Goal: Task Accomplishment & Management: Manage account settings

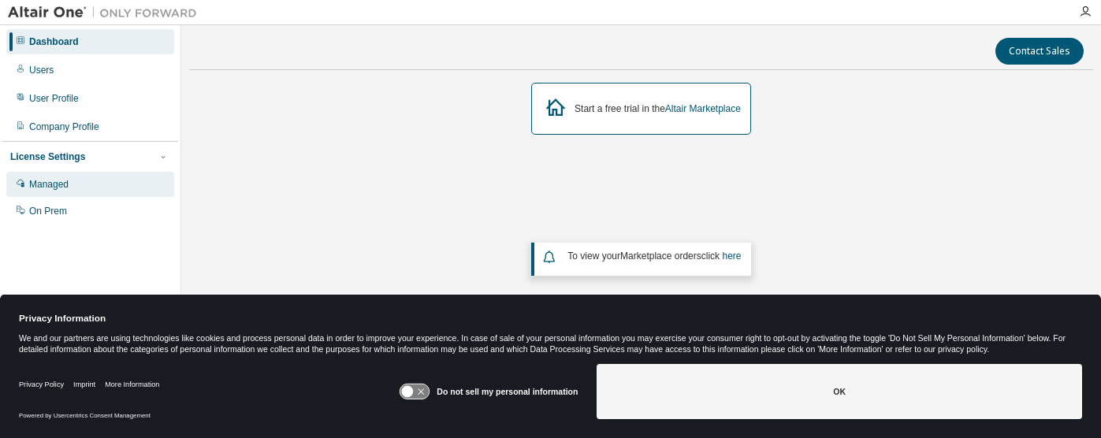
click at [54, 184] on div "Managed" at bounding box center [48, 184] width 39 height 13
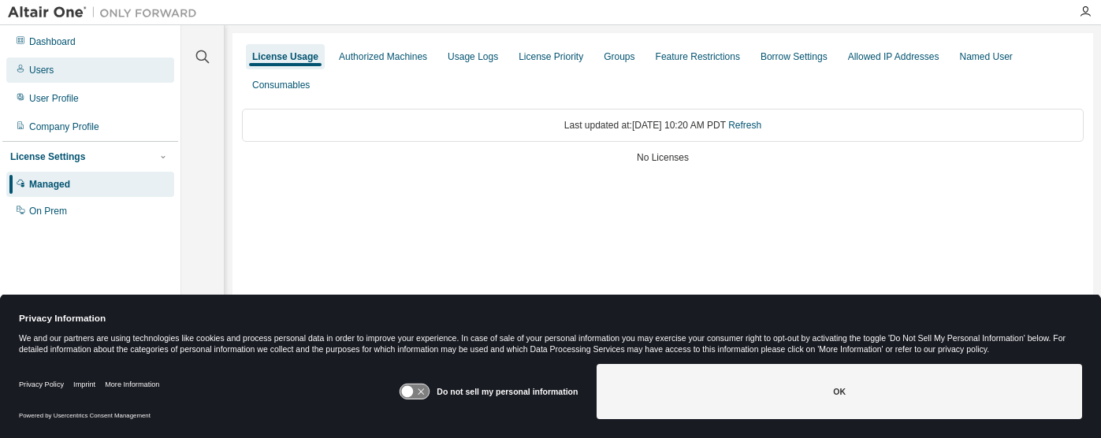
click at [47, 71] on div "Users" at bounding box center [41, 70] width 24 height 13
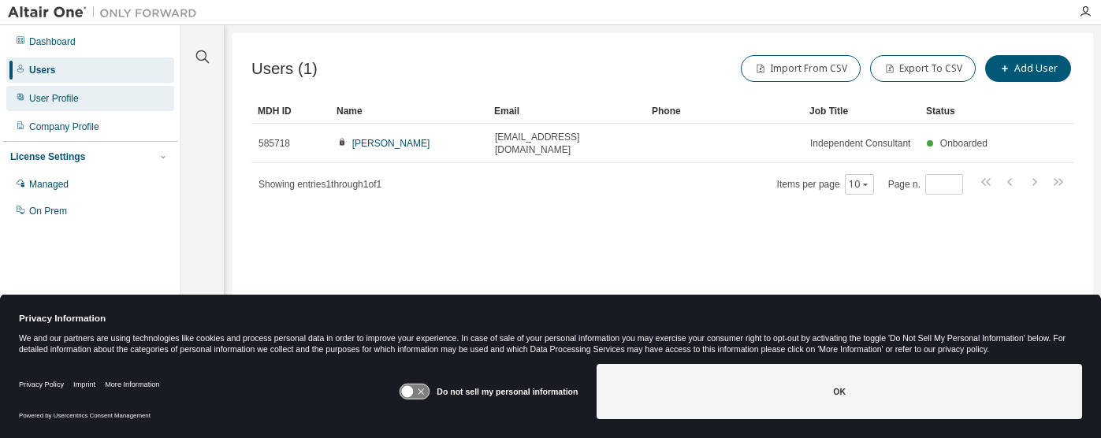
click at [49, 93] on div "User Profile" at bounding box center [54, 98] width 50 height 13
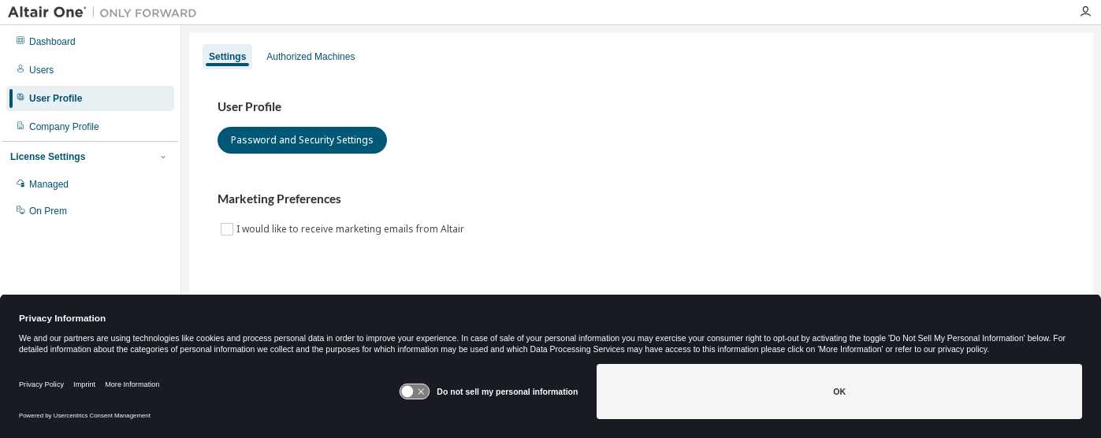
click at [425, 392] on icon at bounding box center [414, 392] width 29 height 15
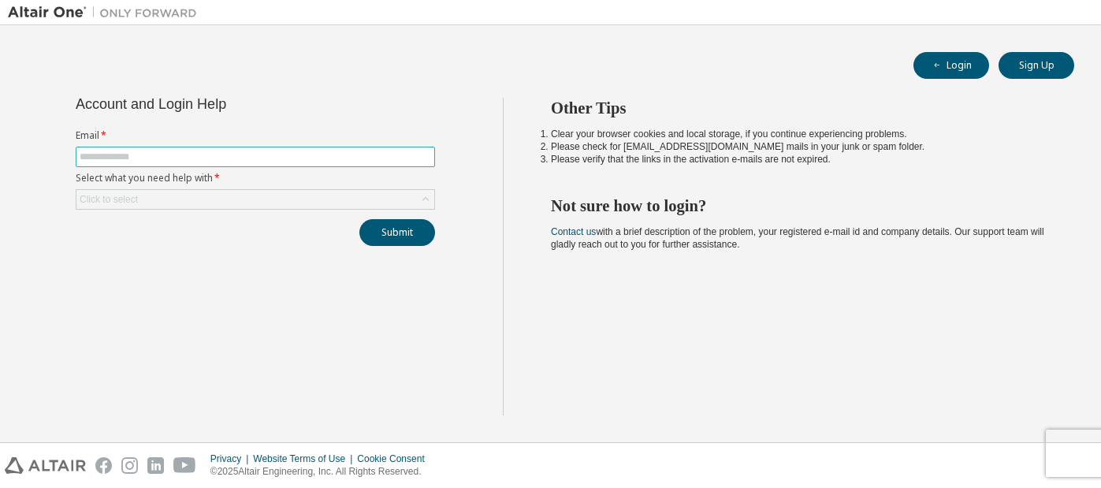
click at [180, 150] on span at bounding box center [255, 157] width 359 height 20
click at [180, 156] on input "text" at bounding box center [255, 157] width 351 height 13
type input "**********"
click at [192, 198] on div "Click to select" at bounding box center [255, 199] width 358 height 19
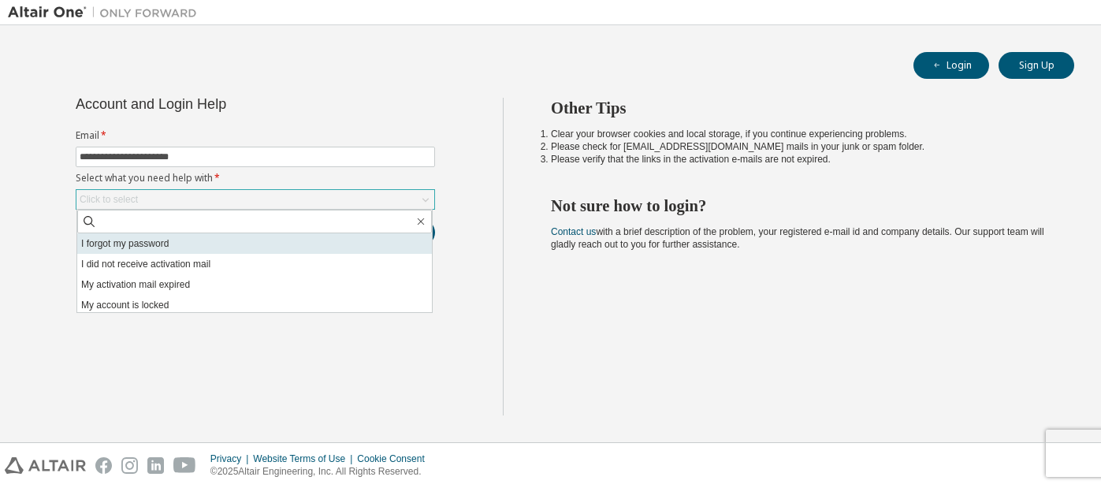
click at [375, 244] on li "I forgot my password" at bounding box center [254, 243] width 355 height 20
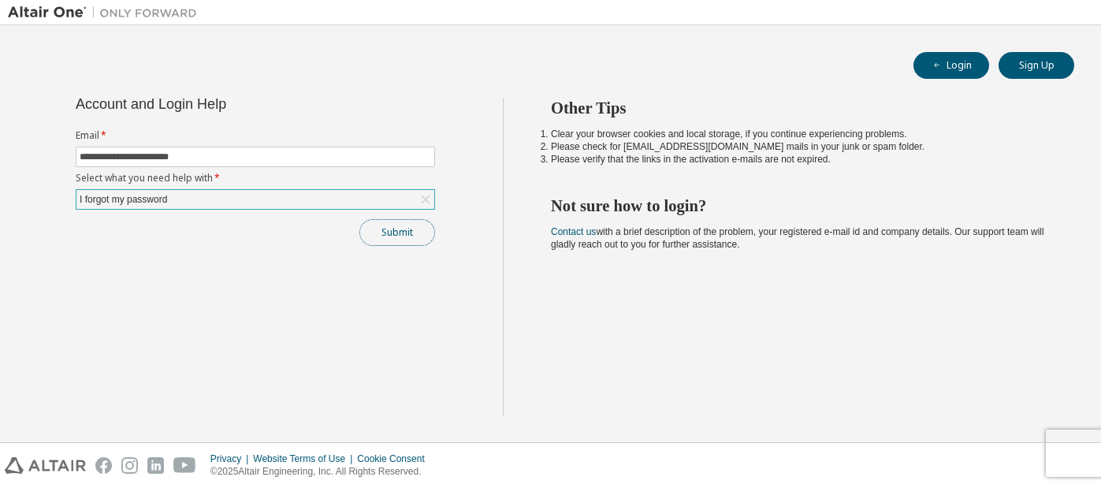
click at [415, 232] on button "Submit" at bounding box center [397, 232] width 76 height 27
click at [964, 63] on button "Login" at bounding box center [951, 65] width 76 height 27
